Goal: Information Seeking & Learning: Learn about a topic

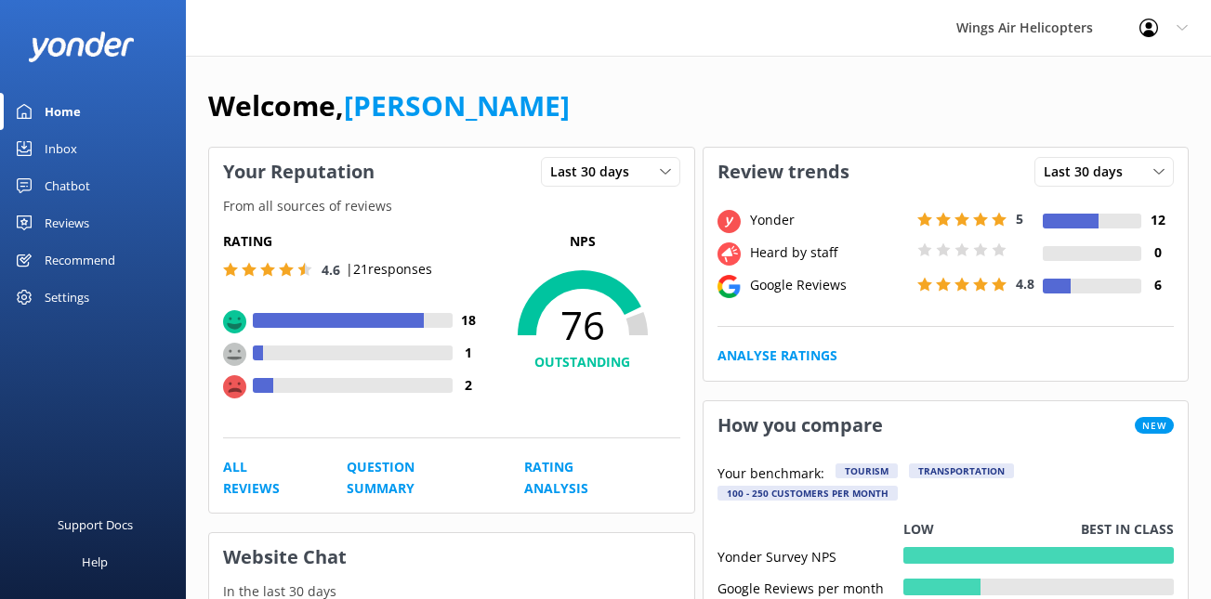
click at [96, 222] on link "Reviews" at bounding box center [93, 222] width 186 height 37
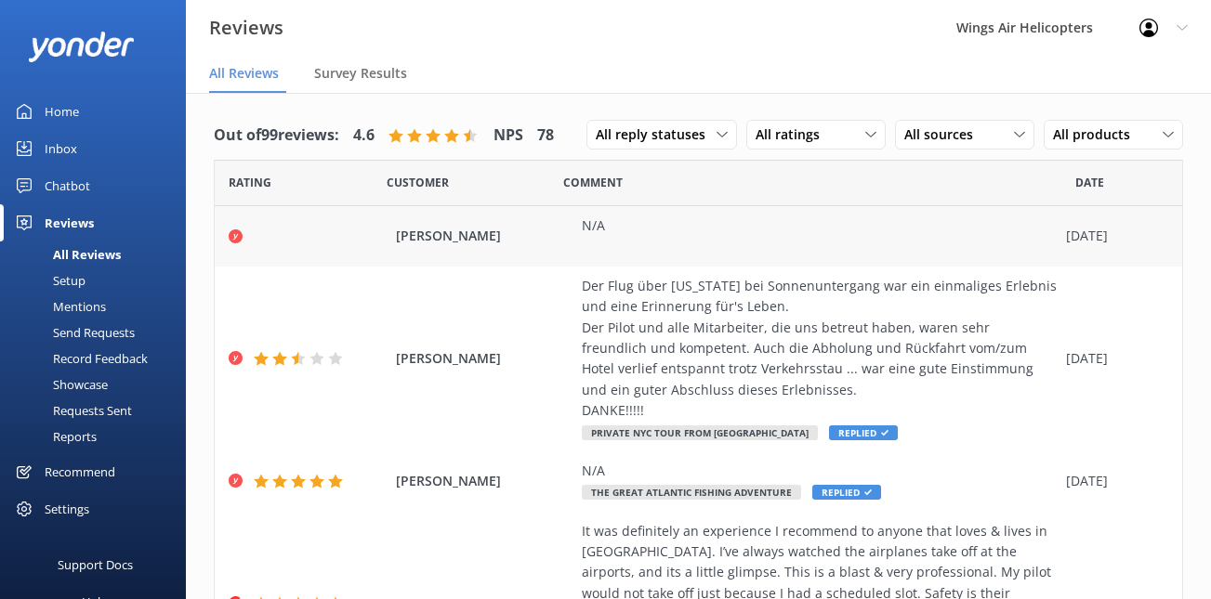
click at [488, 239] on span "[PERSON_NAME]" at bounding box center [484, 236] width 177 height 20
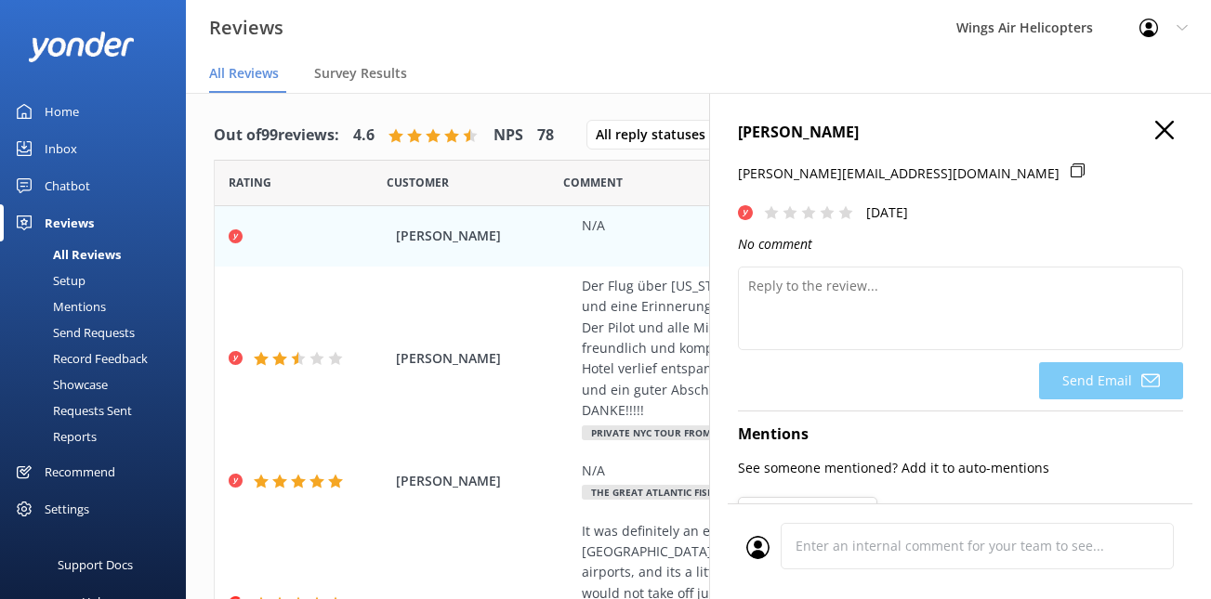
click at [1163, 132] on use "button" at bounding box center [1164, 130] width 19 height 19
